Goal: Task Accomplishment & Management: Manage account settings

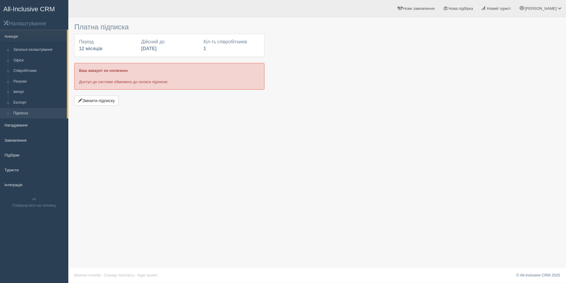
click at [396, 156] on div "Платна підписка Період 12 місяців Дійсний до [DATE] Кіл-ть співробітників 1 Ваш…" at bounding box center [317, 141] width 498 height 283
click at [35, 116] on link "Підписка" at bounding box center [39, 113] width 56 height 11
click at [94, 103] on button "Змінити підписку" at bounding box center [96, 101] width 44 height 10
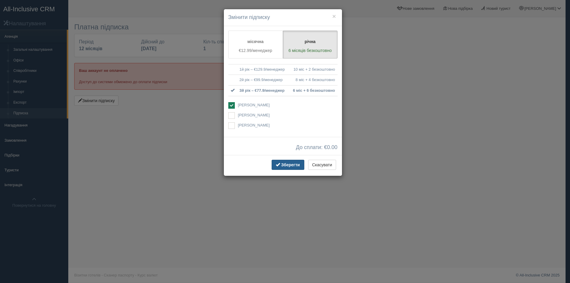
click at [287, 167] on span "Зберегти" at bounding box center [290, 164] width 19 height 5
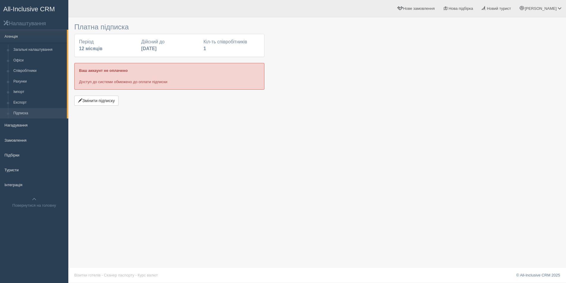
click at [408, 187] on div "Платна підписка Період 12 місяців Дійсний до [DATE] Кіл-ть співробітників 1 Ваш…" at bounding box center [317, 141] width 498 height 283
click at [9, 9] on span "All-Inclusive CRM" at bounding box center [29, 8] width 52 height 7
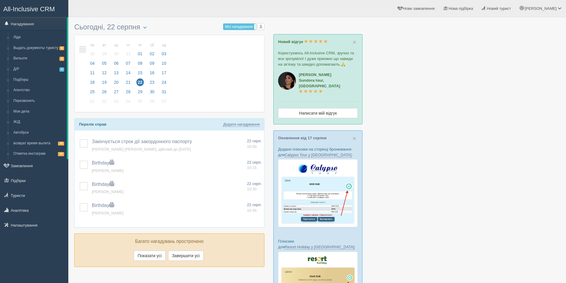
click at [432, 157] on div at bounding box center [317, 246] width 486 height 452
click at [26, 72] on link "Д/Р 3" at bounding box center [39, 69] width 56 height 11
